Goal: Check status: Check status

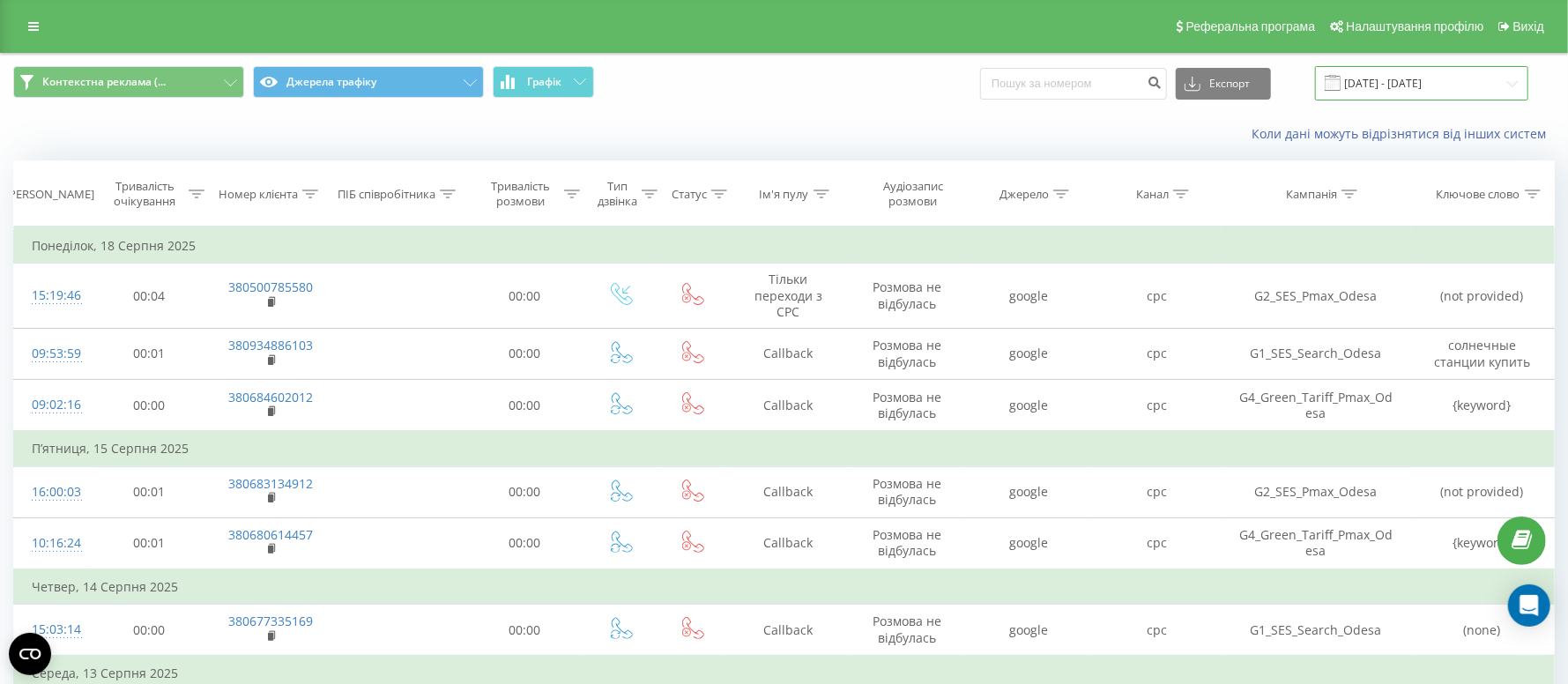
click at [1385, 91] on input "[DATE] - [DATE]" at bounding box center [1421, 83] width 214 height 34
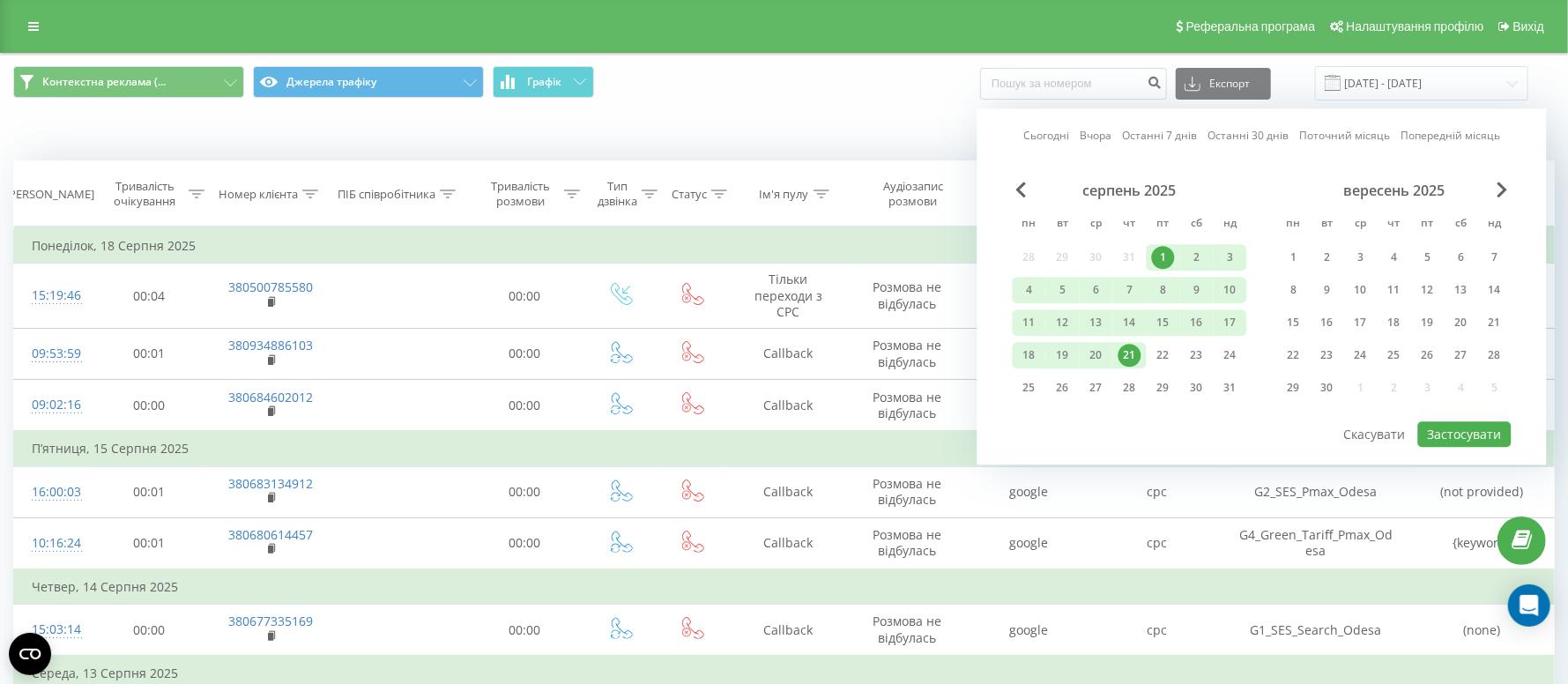
click at [1137, 352] on div "21" at bounding box center [1130, 355] width 23 height 23
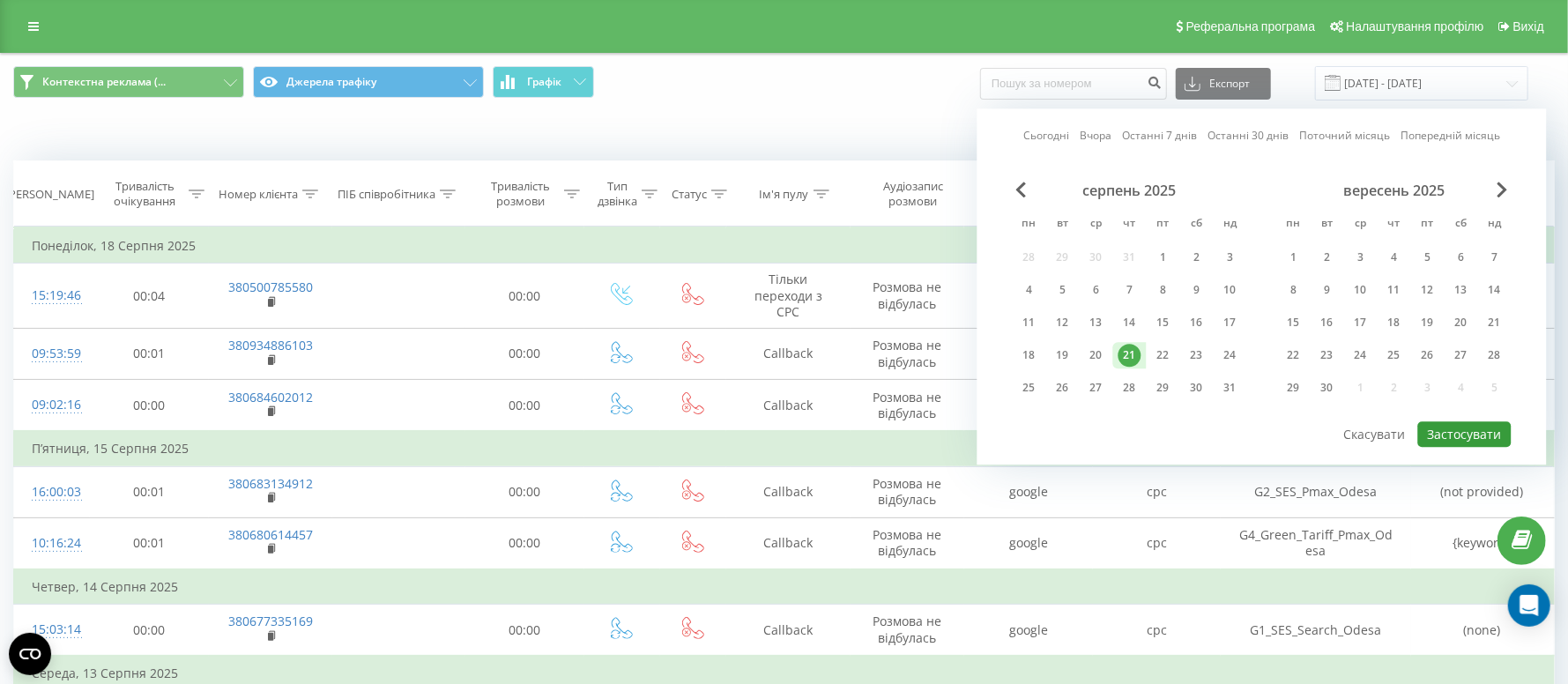
click at [1473, 429] on button "Застосувати" at bounding box center [1465, 435] width 94 height 26
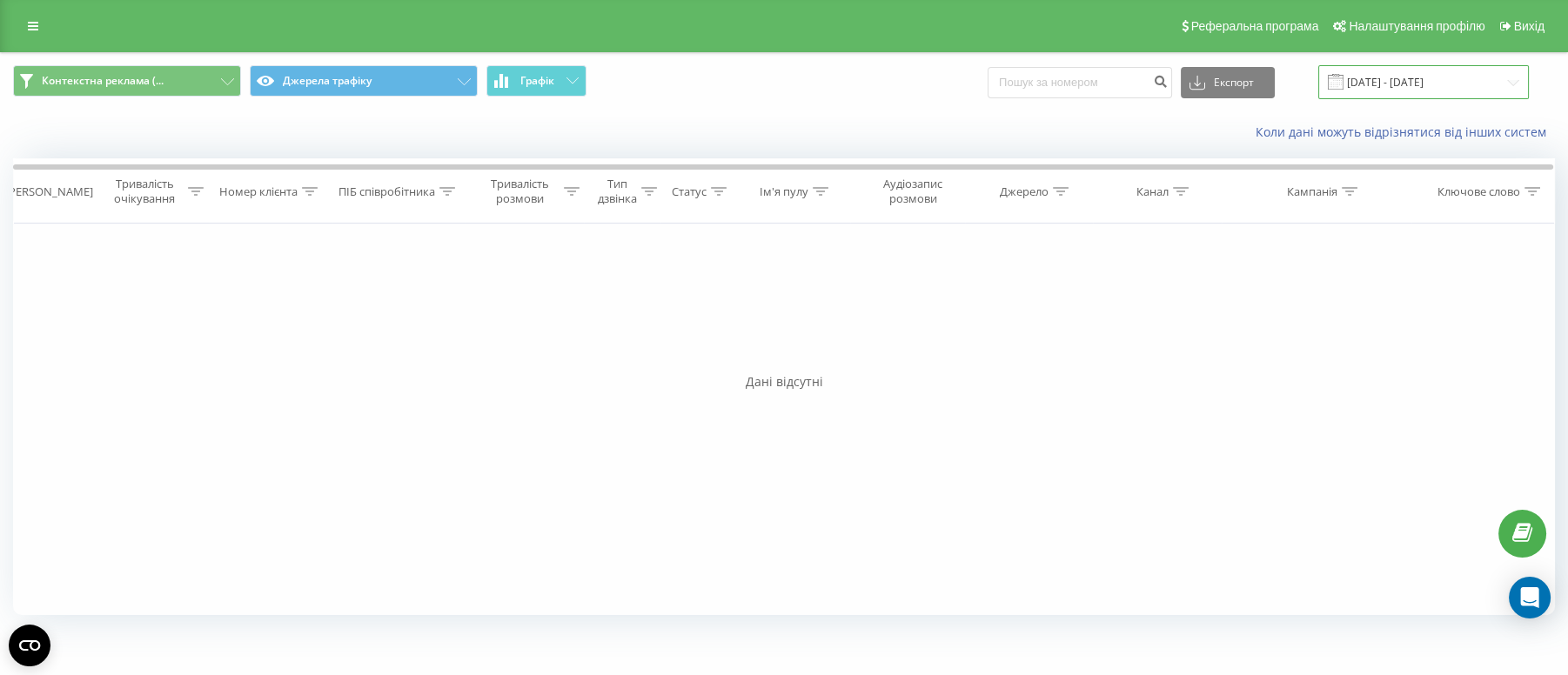
click at [1418, 74] on input "[DATE] - [DATE]" at bounding box center [1423, 82] width 211 height 34
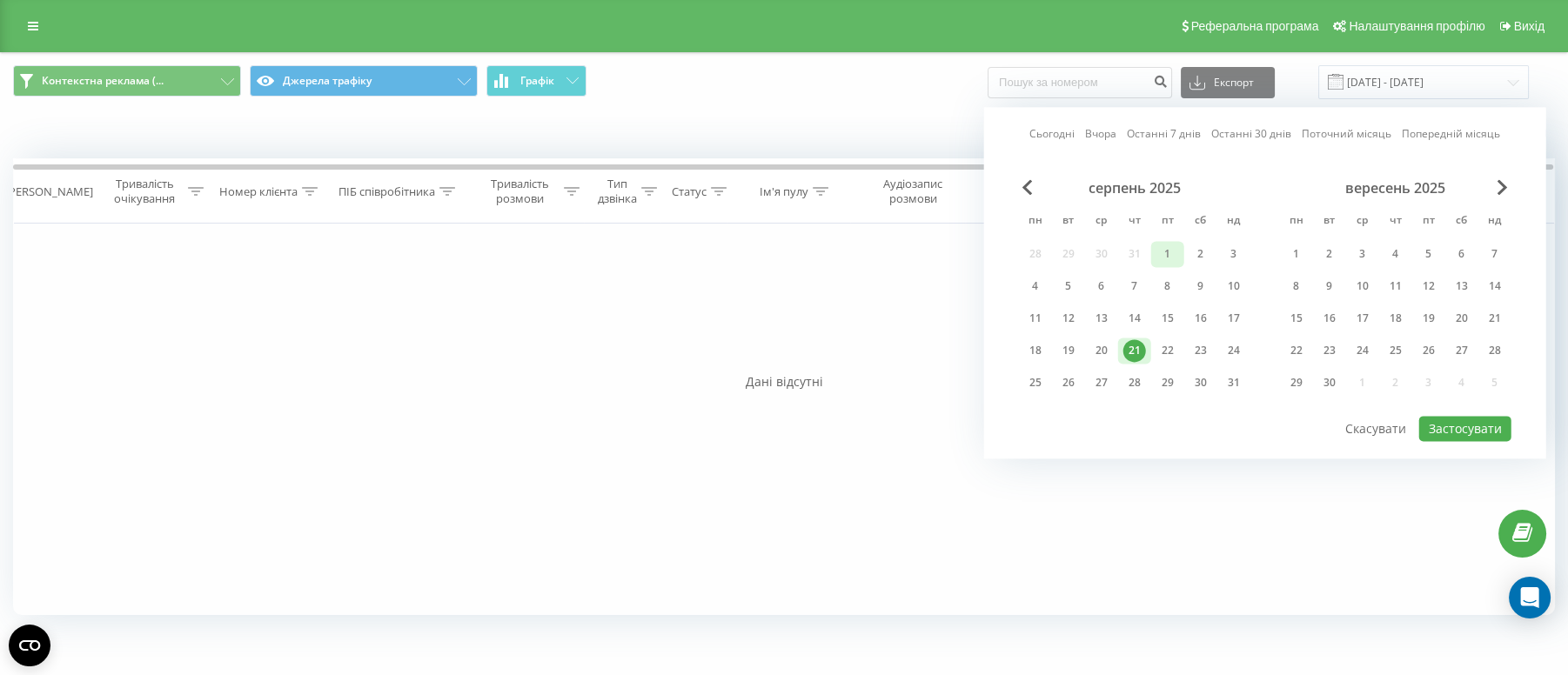
click at [1167, 250] on div "1" at bounding box center [1167, 254] width 22 height 22
click at [1129, 344] on div "21" at bounding box center [1133, 350] width 22 height 22
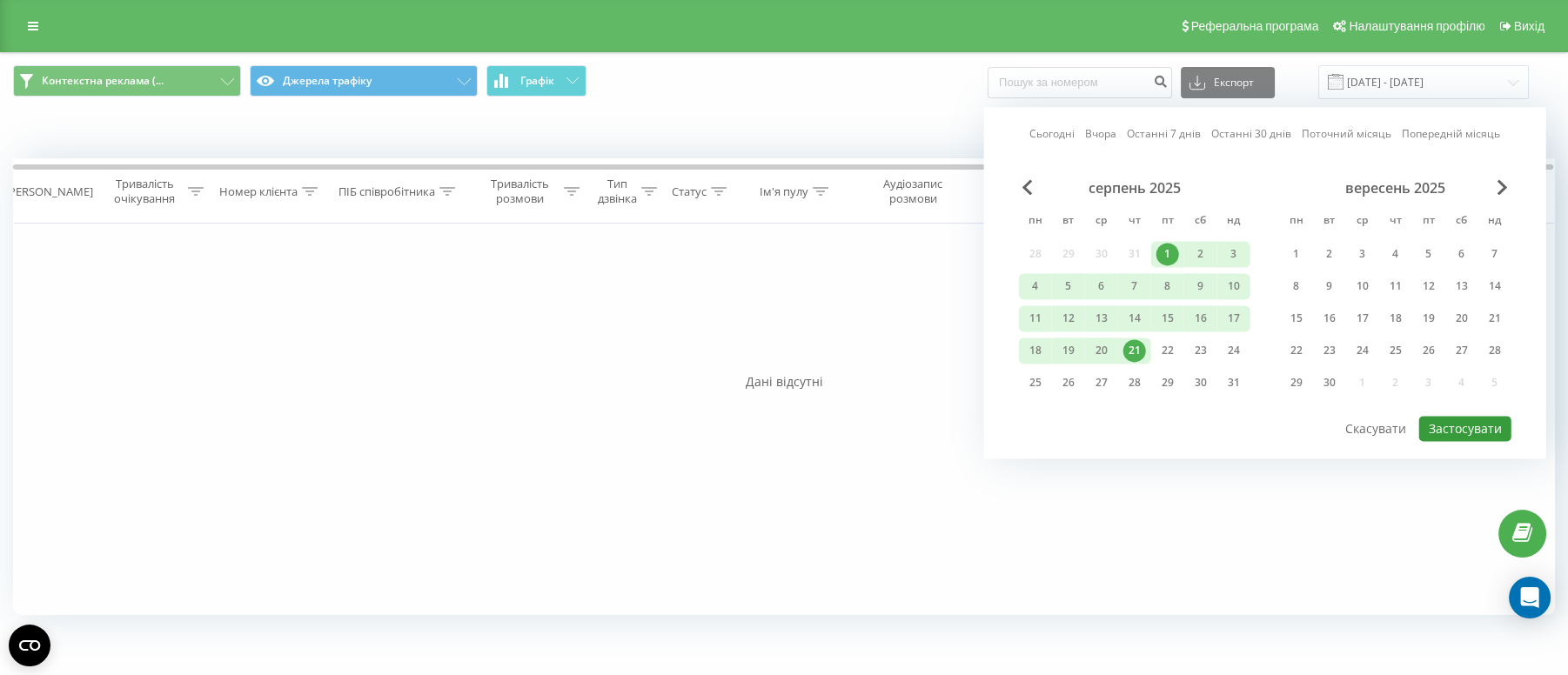
click at [1486, 431] on button "Застосувати" at bounding box center [1465, 429] width 92 height 25
type input "[DATE] - [DATE]"
